Goal: Task Accomplishment & Management: Use online tool/utility

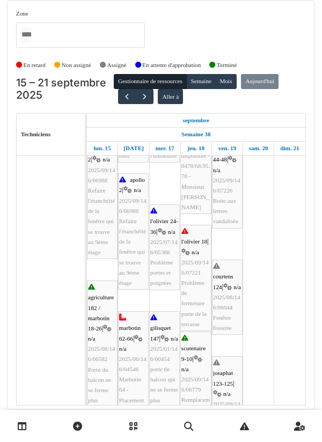
scroll to position [109, 0]
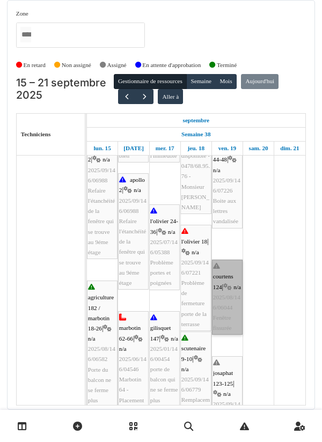
click at [227, 306] on link "courtens 124 | n/a 2025/08/146/06044 Fenêtre fissurée" at bounding box center [227, 297] width 31 height 75
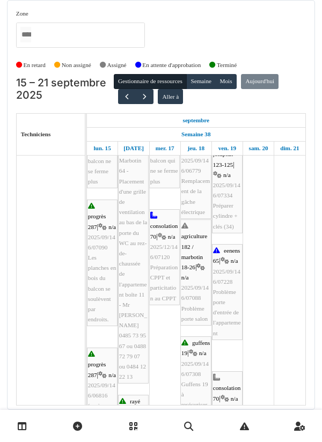
scroll to position [340, 0]
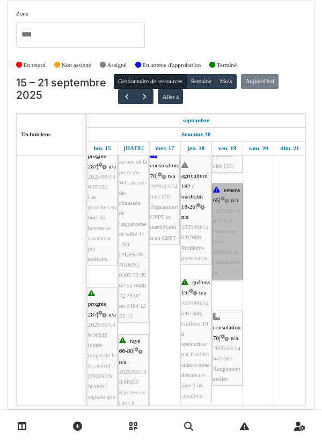
click at [220, 261] on link "eenens 65 | n/a 2025/09/146/07228 Problème porte d'entrée de l'appartement" at bounding box center [227, 231] width 31 height 96
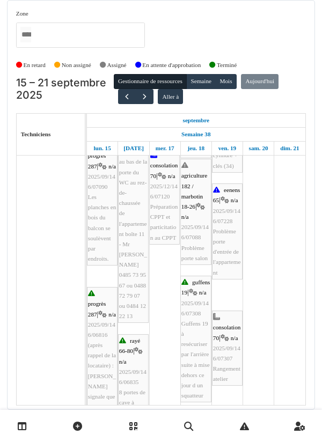
scroll to position [113, 0]
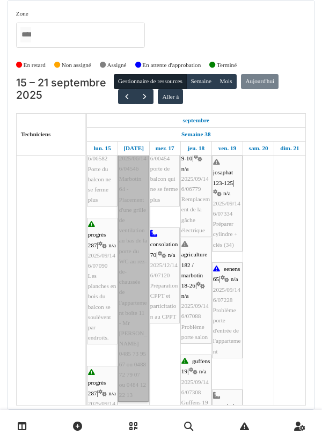
click at [130, 258] on link "marbotin 62-66 | n/a 2025/06/146/04546 Marbotin 64 - Placement d'une grille de …" at bounding box center [133, 256] width 31 height 291
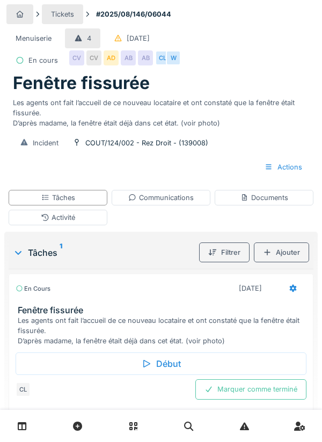
scroll to position [12, 0]
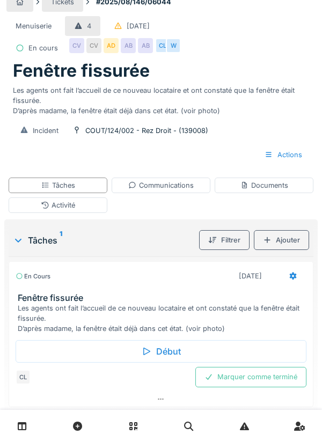
click at [82, 210] on div "Activité" at bounding box center [58, 205] width 99 height 16
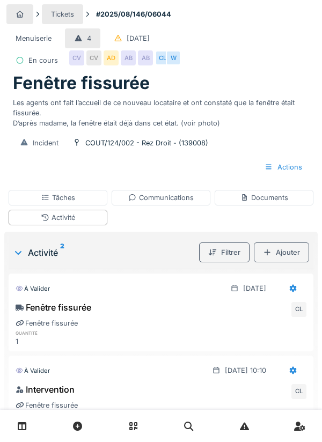
scroll to position [27, 0]
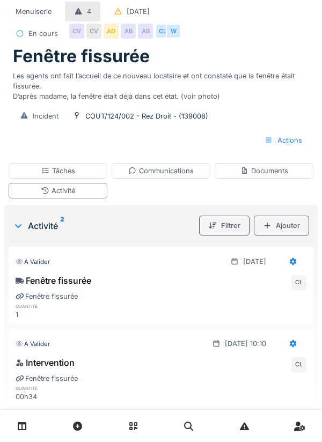
click at [84, 169] on div "Tâches" at bounding box center [58, 171] width 99 height 16
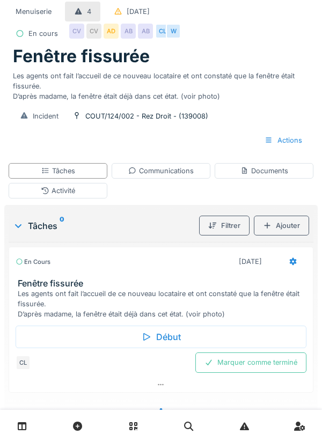
click at [260, 366] on div "Marquer comme terminé" at bounding box center [250, 363] width 111 height 20
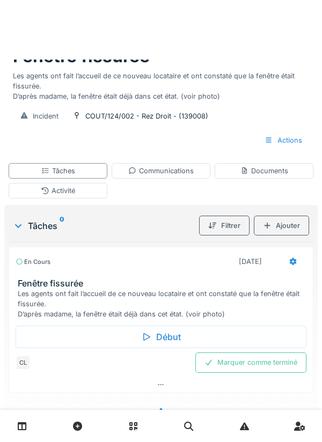
scroll to position [12, 0]
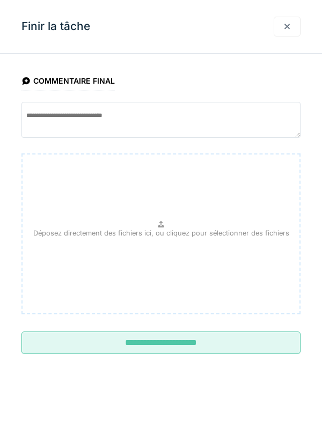
click at [174, 341] on input "**********" at bounding box center [160, 343] width 279 height 23
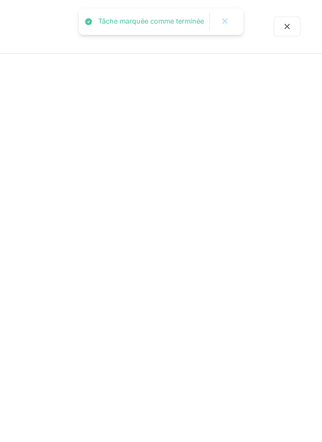
scroll to position [0, 0]
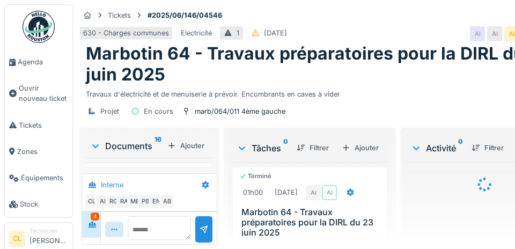
scroll to position [923, 0]
